Goal: Information Seeking & Learning: Learn about a topic

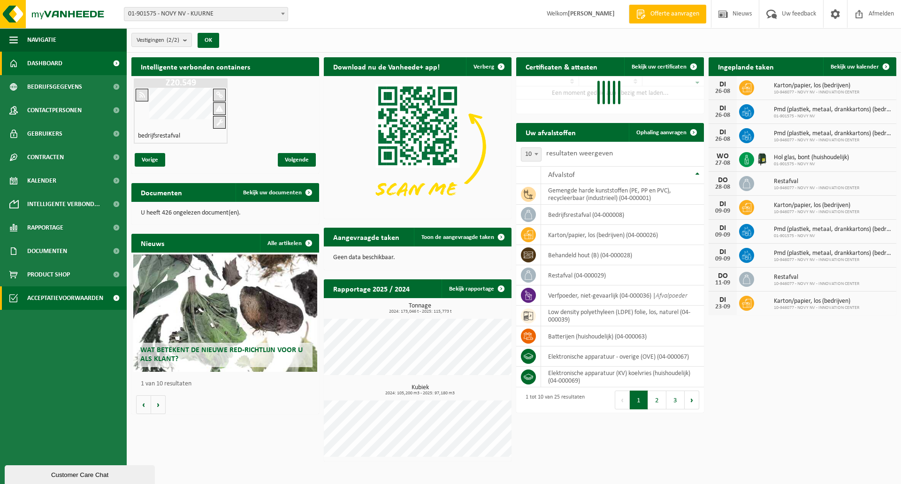
click at [44, 288] on span "Acceptatievoorwaarden" at bounding box center [65, 297] width 76 height 23
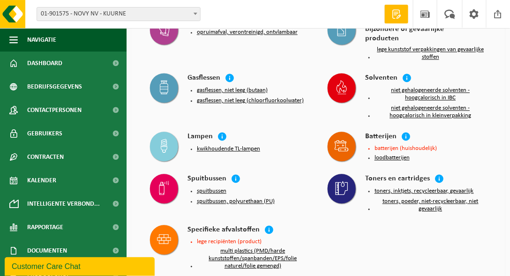
scroll to position [476, 0]
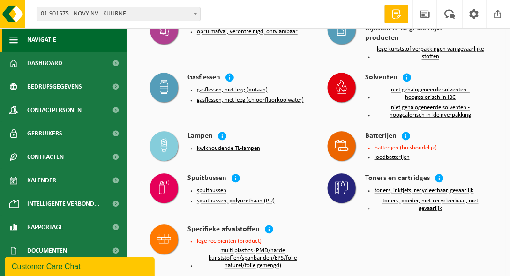
click at [16, 44] on span "button" at bounding box center [13, 39] width 8 height 23
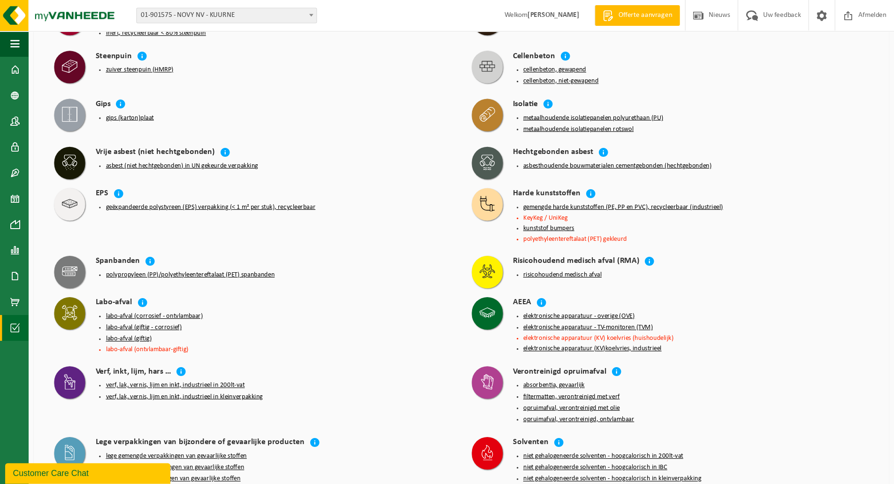
scroll to position [997, 0]
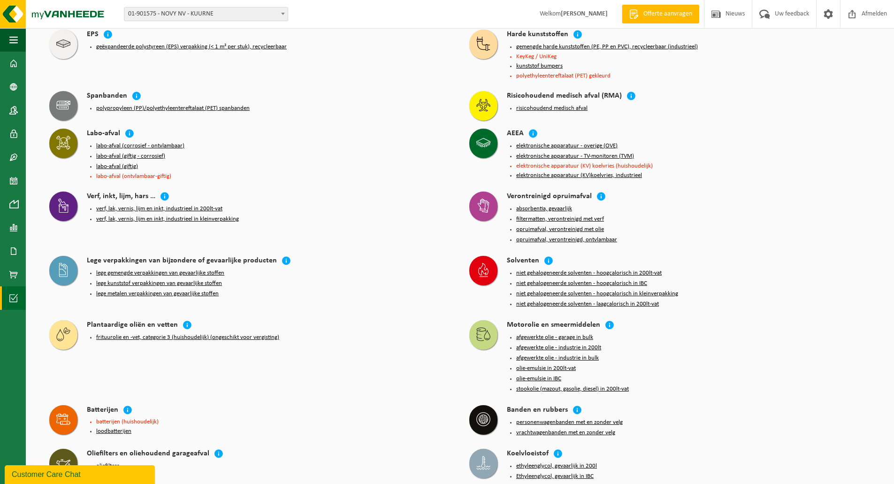
click at [420, 405] on div "Batterijen" at bounding box center [269, 410] width 364 height 11
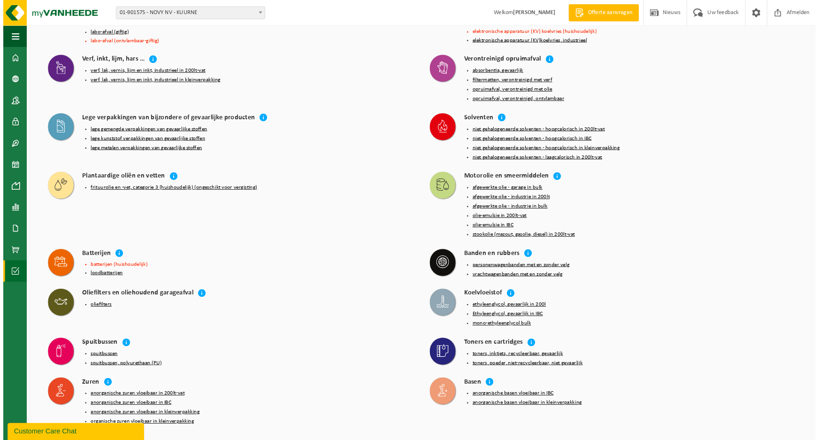
scroll to position [1269, 0]
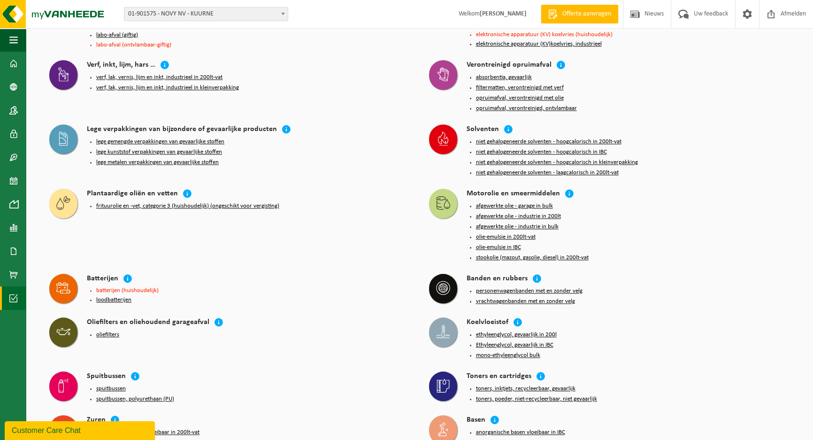
click at [121, 274] on div "Batterijen" at bounding box center [248, 279] width 323 height 11
click at [127, 274] on icon at bounding box center [127, 278] width 9 height 9
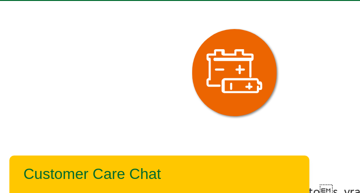
scroll to position [28, 0]
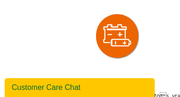
click at [143, 42] on div at bounding box center [117, 35] width 206 height 53
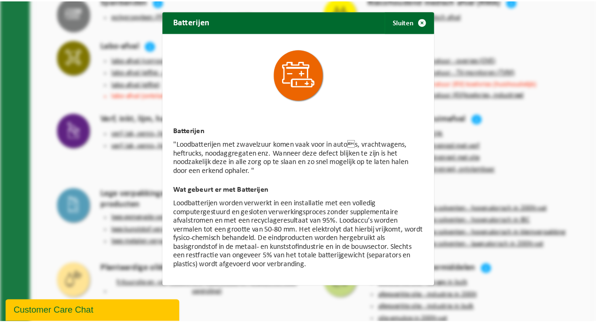
scroll to position [1269, 0]
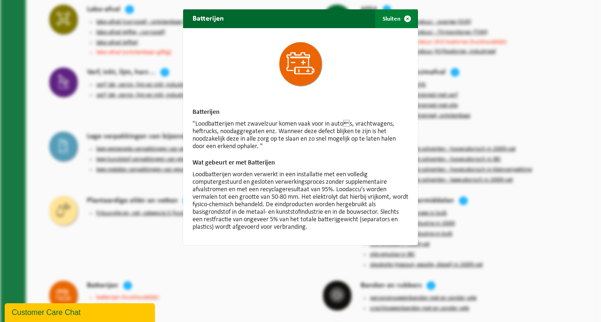
click at [407, 18] on span "button" at bounding box center [407, 18] width 19 height 19
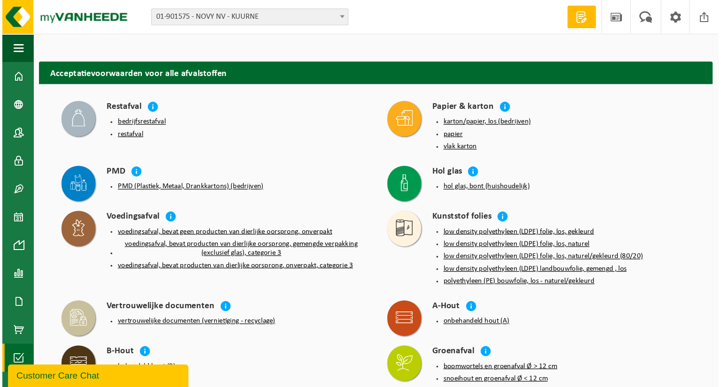
scroll to position [625, 0]
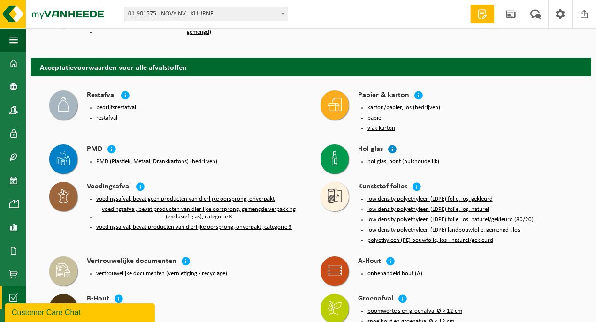
click at [388, 144] on icon at bounding box center [392, 148] width 9 height 9
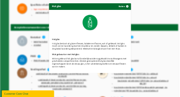
scroll to position [0, 0]
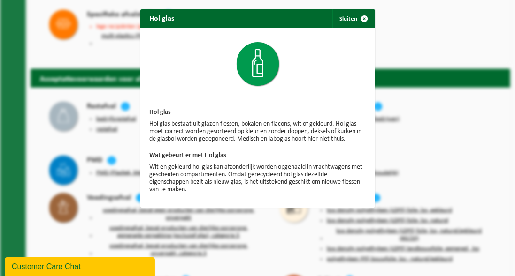
drag, startPoint x: 357, startPoint y: 21, endPoint x: 359, endPoint y: 36, distance: 15.7
click at [357, 21] on span "button" at bounding box center [364, 18] width 19 height 19
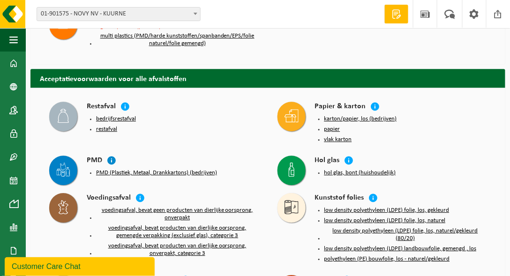
click at [109, 157] on icon at bounding box center [111, 160] width 9 height 9
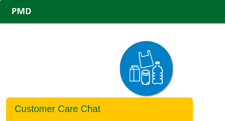
scroll to position [19, 0]
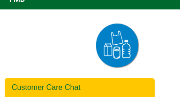
click at [139, 46] on div at bounding box center [117, 45] width 206 height 53
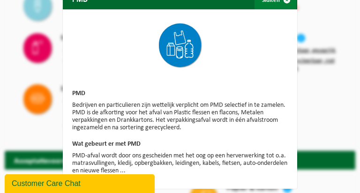
click at [282, 4] on span "button" at bounding box center [287, 0] width 19 height 19
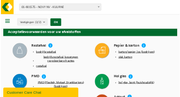
scroll to position [0, 0]
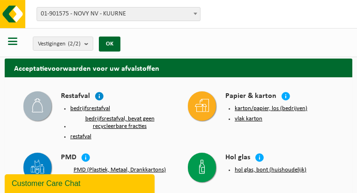
click at [99, 97] on icon at bounding box center [99, 95] width 9 height 9
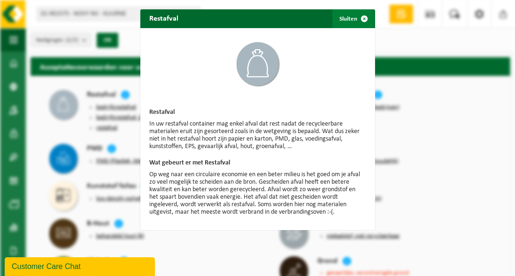
click at [363, 21] on span "button" at bounding box center [364, 18] width 19 height 19
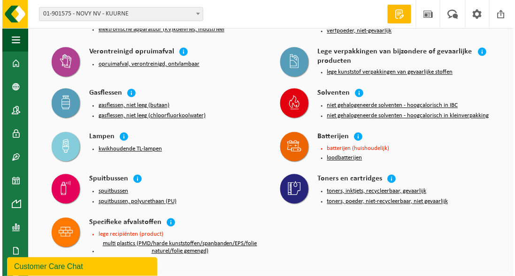
scroll to position [429, 0]
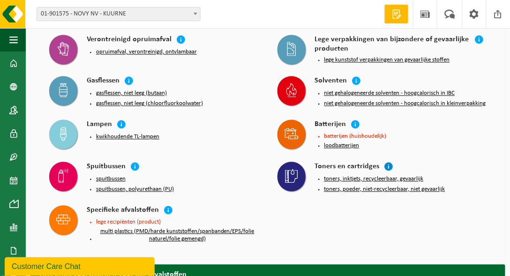
click at [390, 163] on icon at bounding box center [389, 166] width 9 height 9
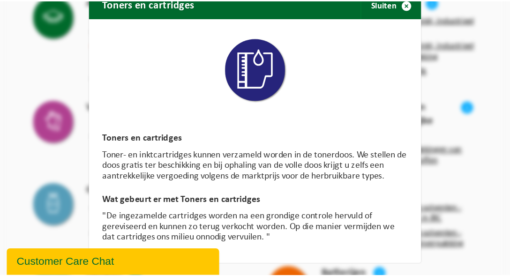
scroll to position [0, 0]
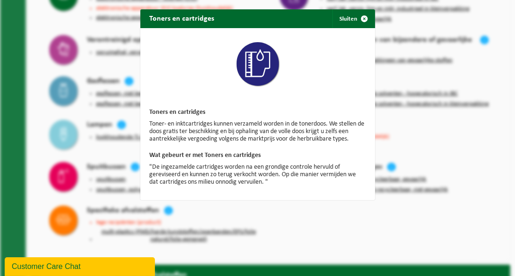
click at [360, 21] on span "button" at bounding box center [364, 18] width 19 height 19
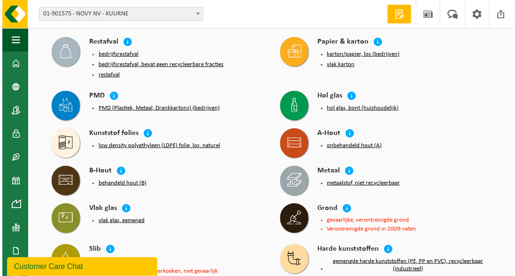
scroll to position [53, 0]
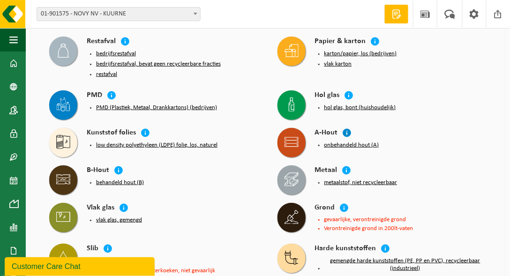
click at [348, 132] on icon at bounding box center [347, 132] width 9 height 9
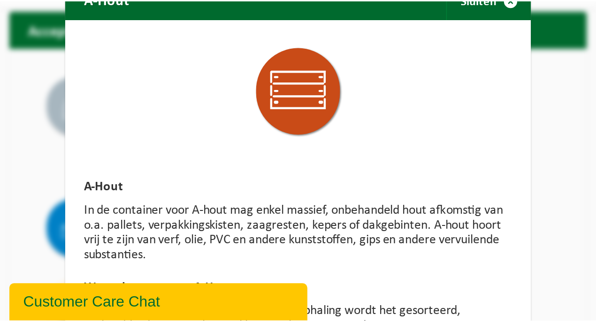
scroll to position [0, 0]
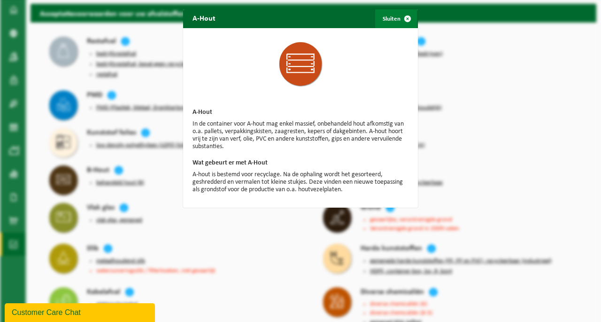
click at [401, 20] on span "button" at bounding box center [407, 18] width 19 height 19
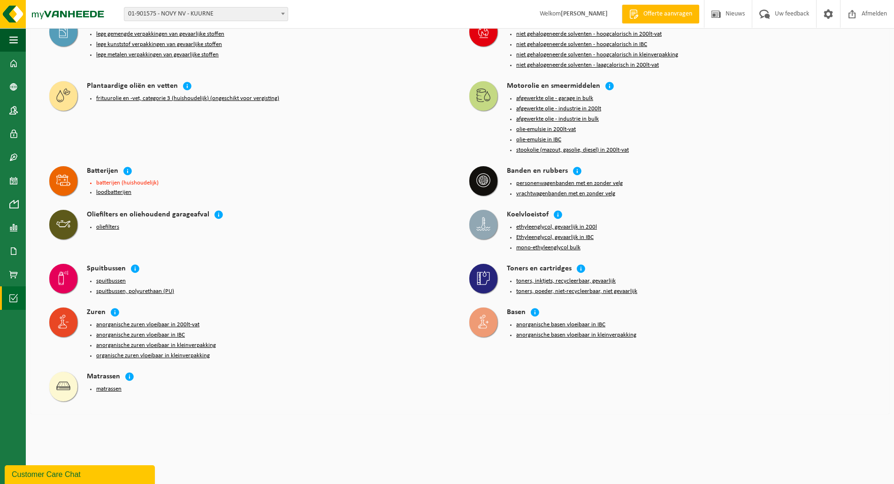
scroll to position [1592, 0]
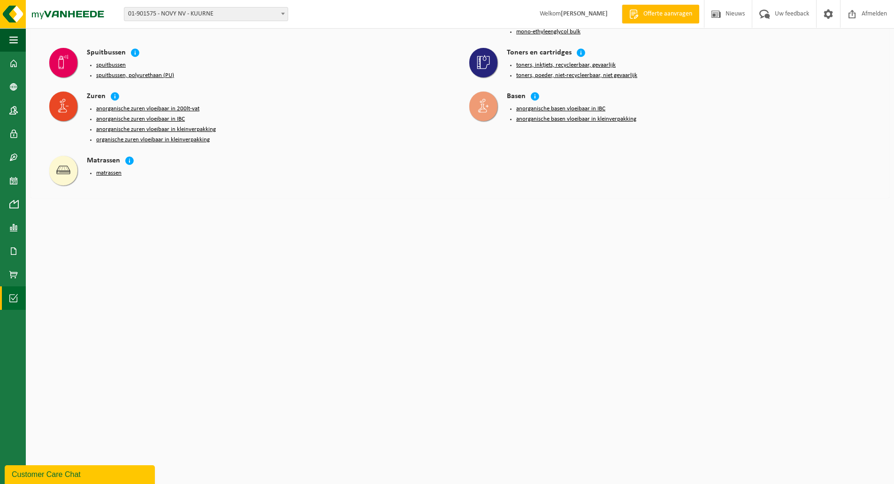
drag, startPoint x: 639, startPoint y: 302, endPoint x: 653, endPoint y: 403, distance: 102.8
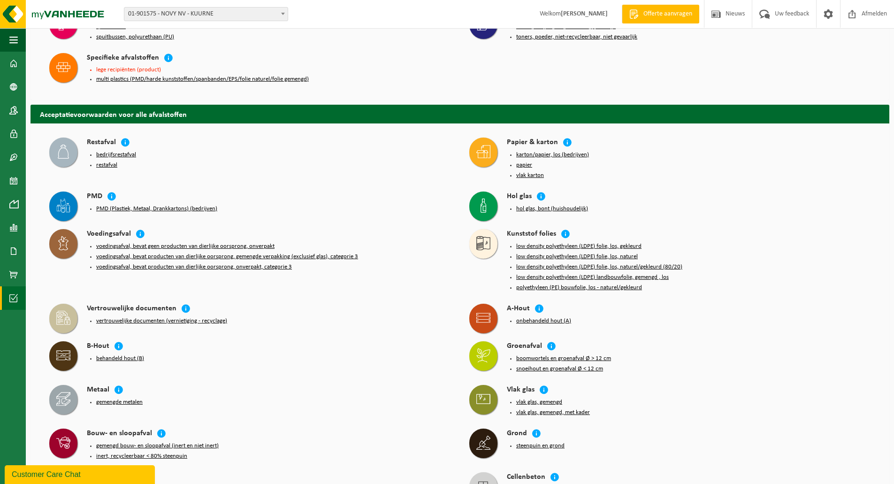
scroll to position [0, 0]
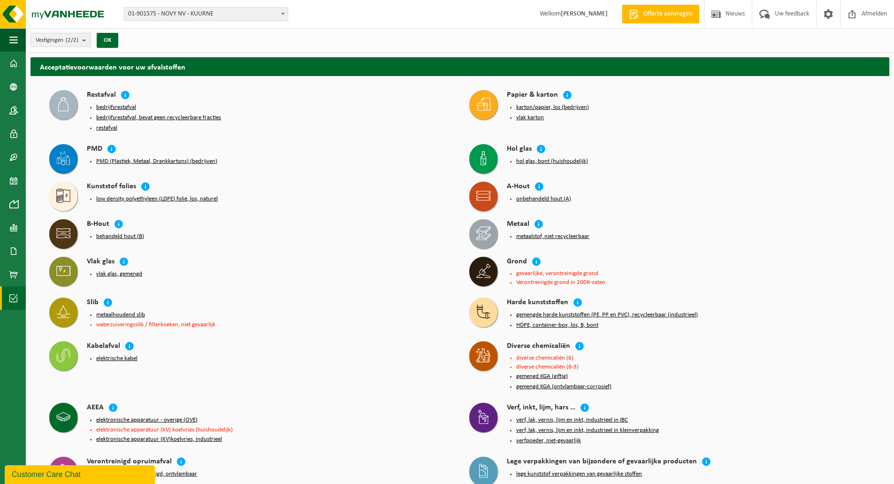
drag, startPoint x: 550, startPoint y: 391, endPoint x: 456, endPoint y: 237, distance: 179.8
